Goal: Navigation & Orientation: Find specific page/section

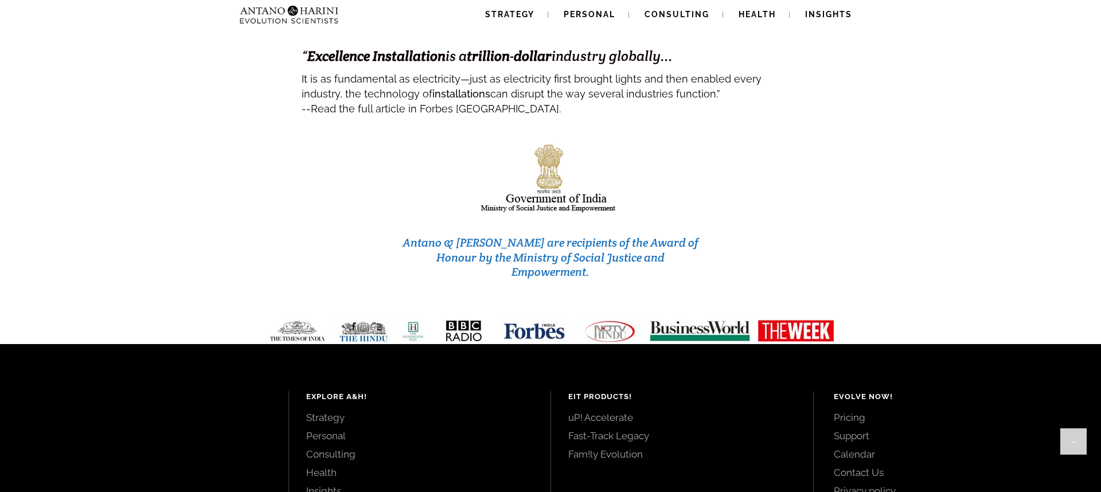
scroll to position [4870, 0]
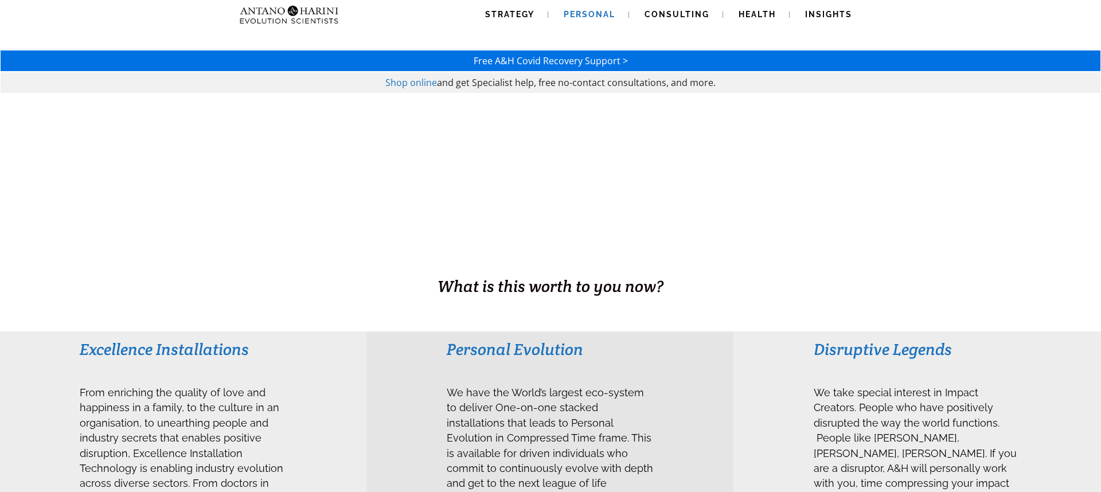
click at [591, 15] on span "Personal" at bounding box center [590, 14] width 52 height 9
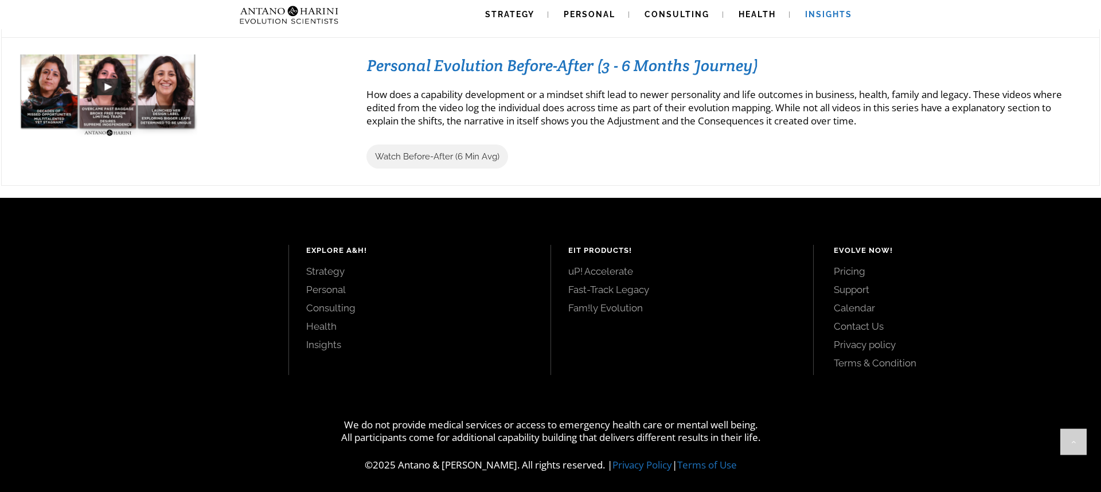
scroll to position [1345, 0]
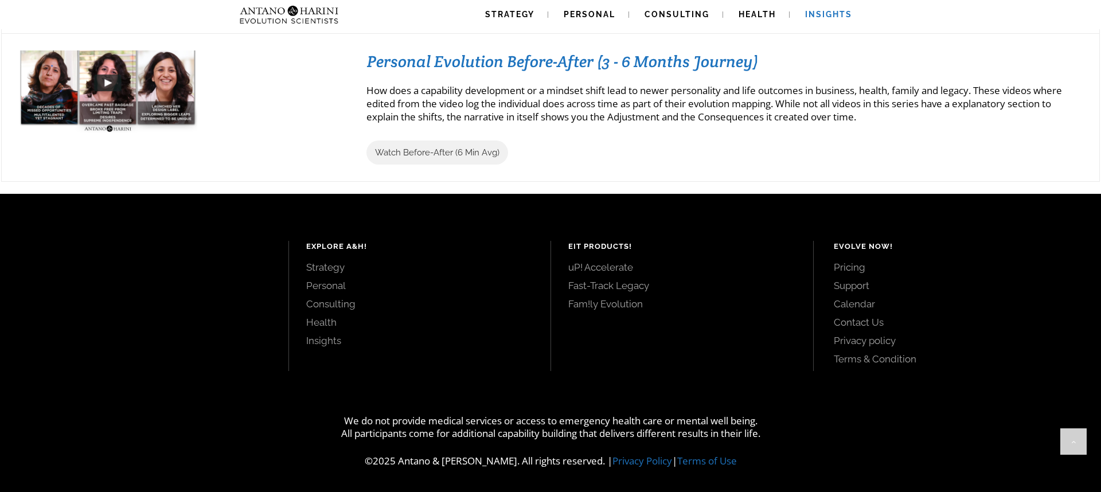
click at [842, 326] on link "Contact Us" at bounding box center [955, 322] width 242 height 13
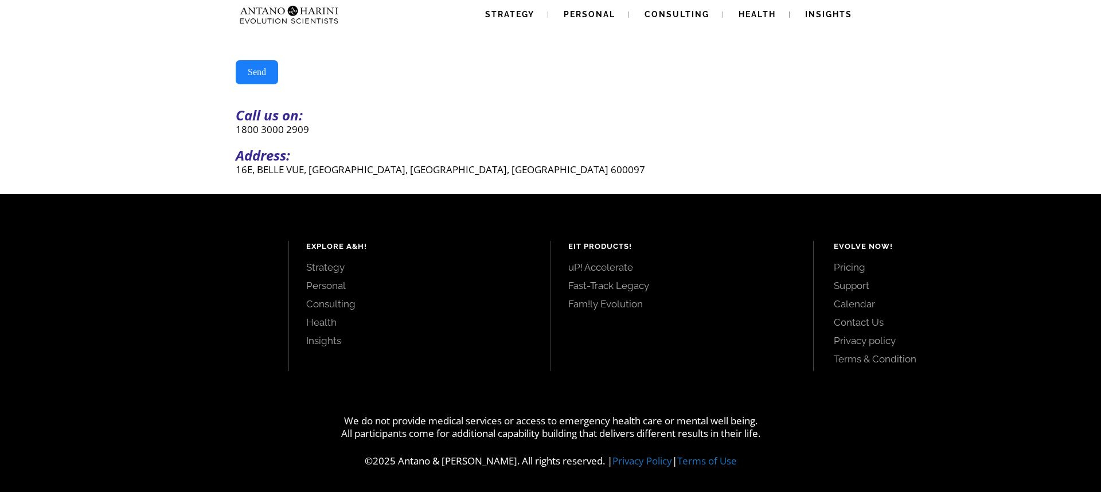
scroll to position [320, 0]
click at [864, 343] on link "Privacy policy" at bounding box center [955, 340] width 242 height 13
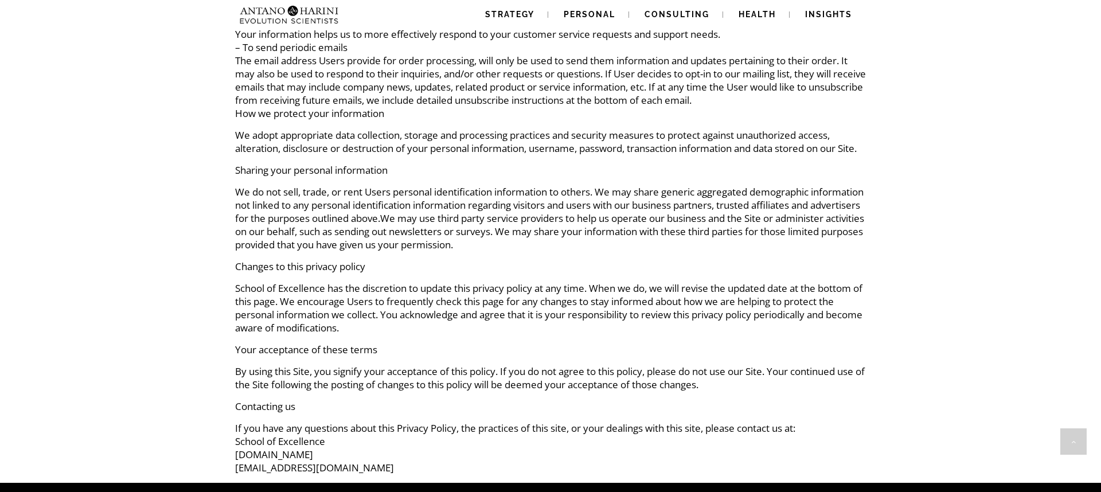
scroll to position [878, 0]
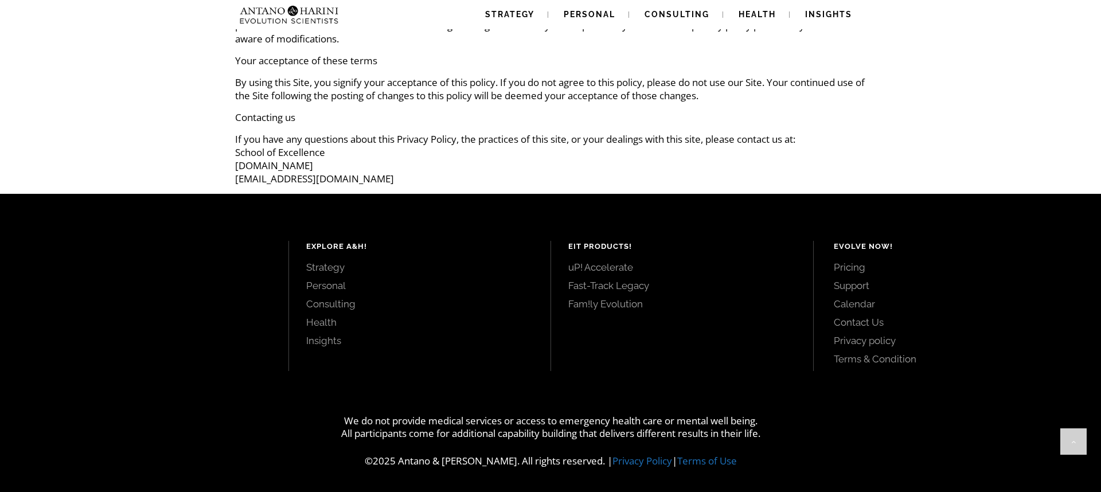
click at [866, 365] on link "Terms & Condition" at bounding box center [955, 359] width 242 height 13
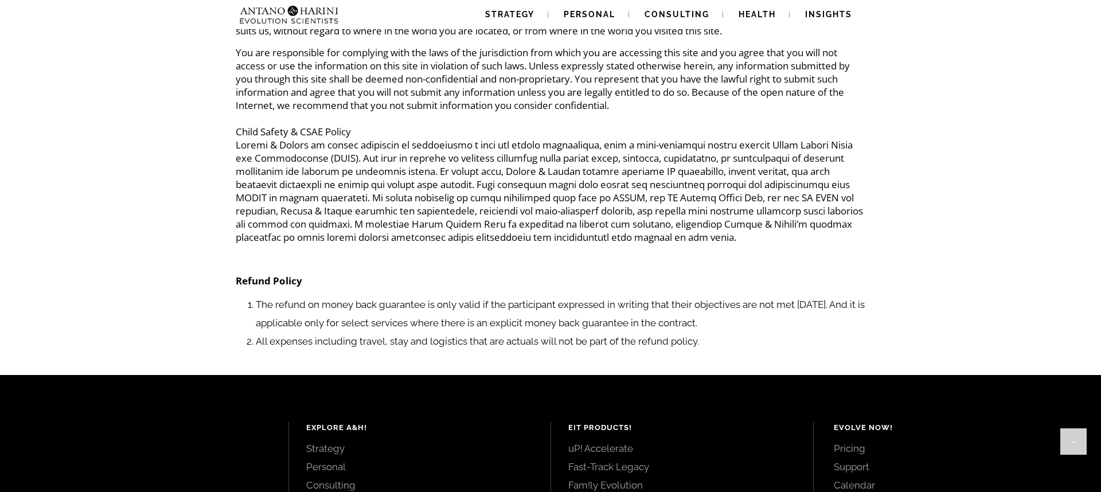
scroll to position [897, 0]
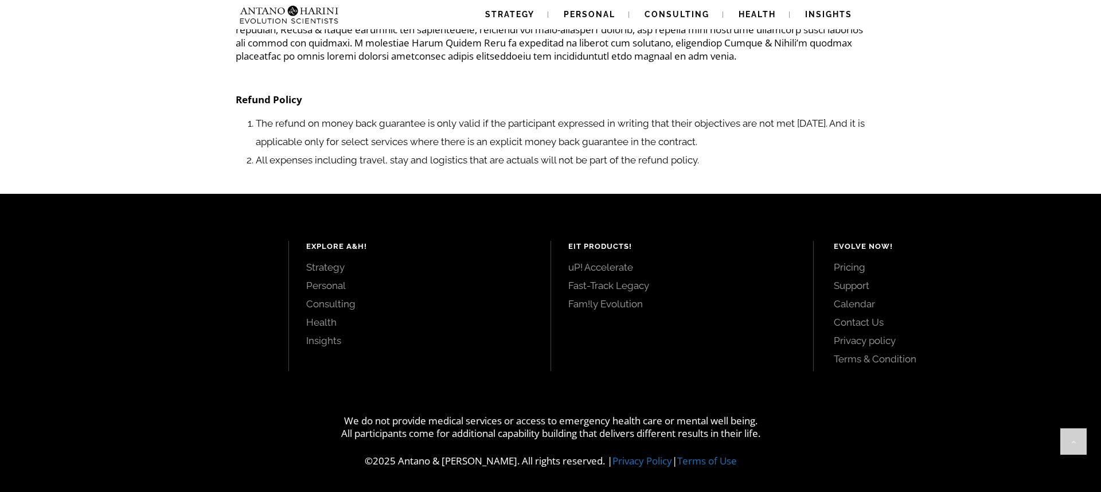
click at [851, 288] on link "Support" at bounding box center [955, 285] width 242 height 13
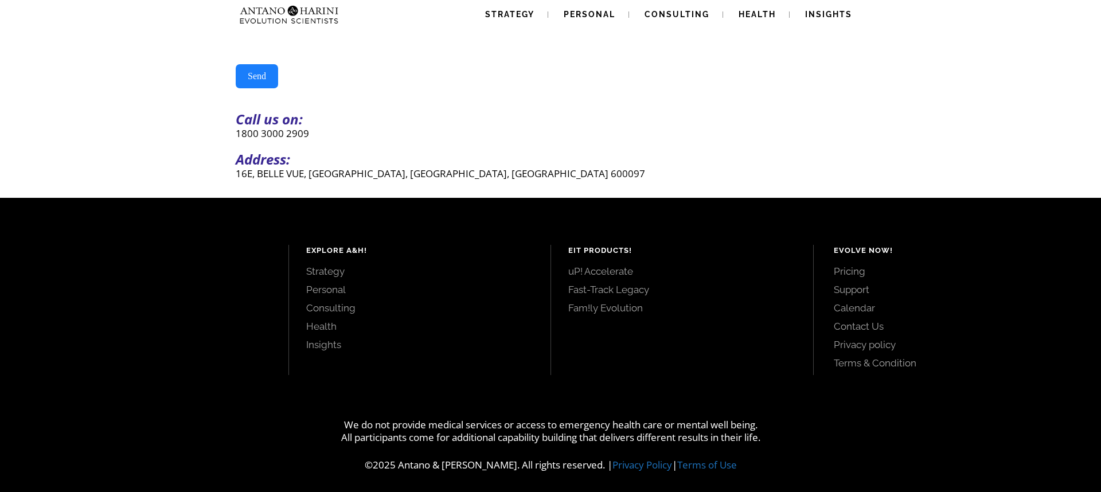
scroll to position [320, 0]
